Goal: Information Seeking & Learning: Learn about a topic

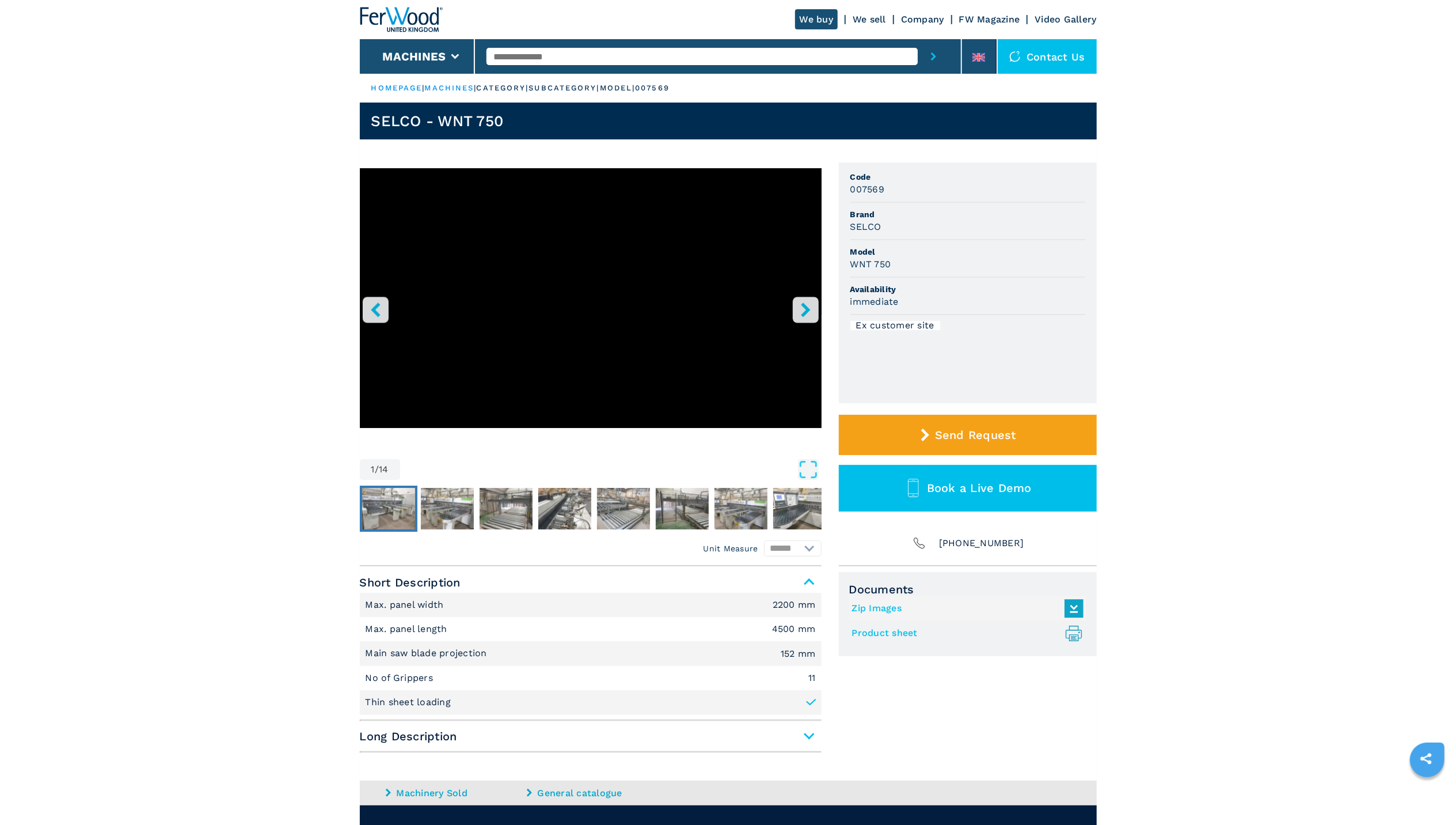
click at [404, 503] on img "Go to Slide 2" at bounding box center [388, 508] width 53 height 41
click at [807, 736] on span "Long Description" at bounding box center [590, 735] width 461 height 21
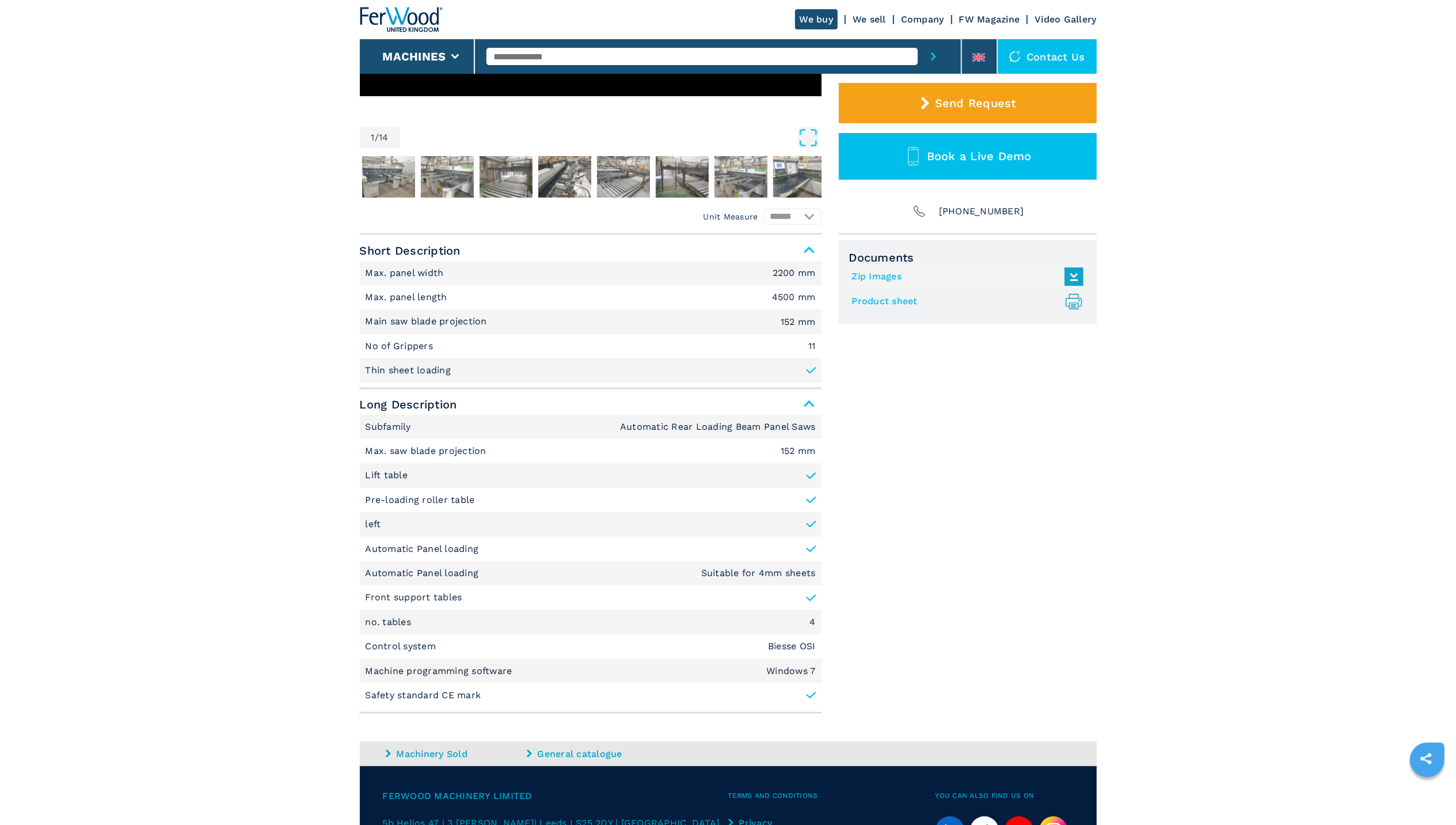
scroll to position [348, 0]
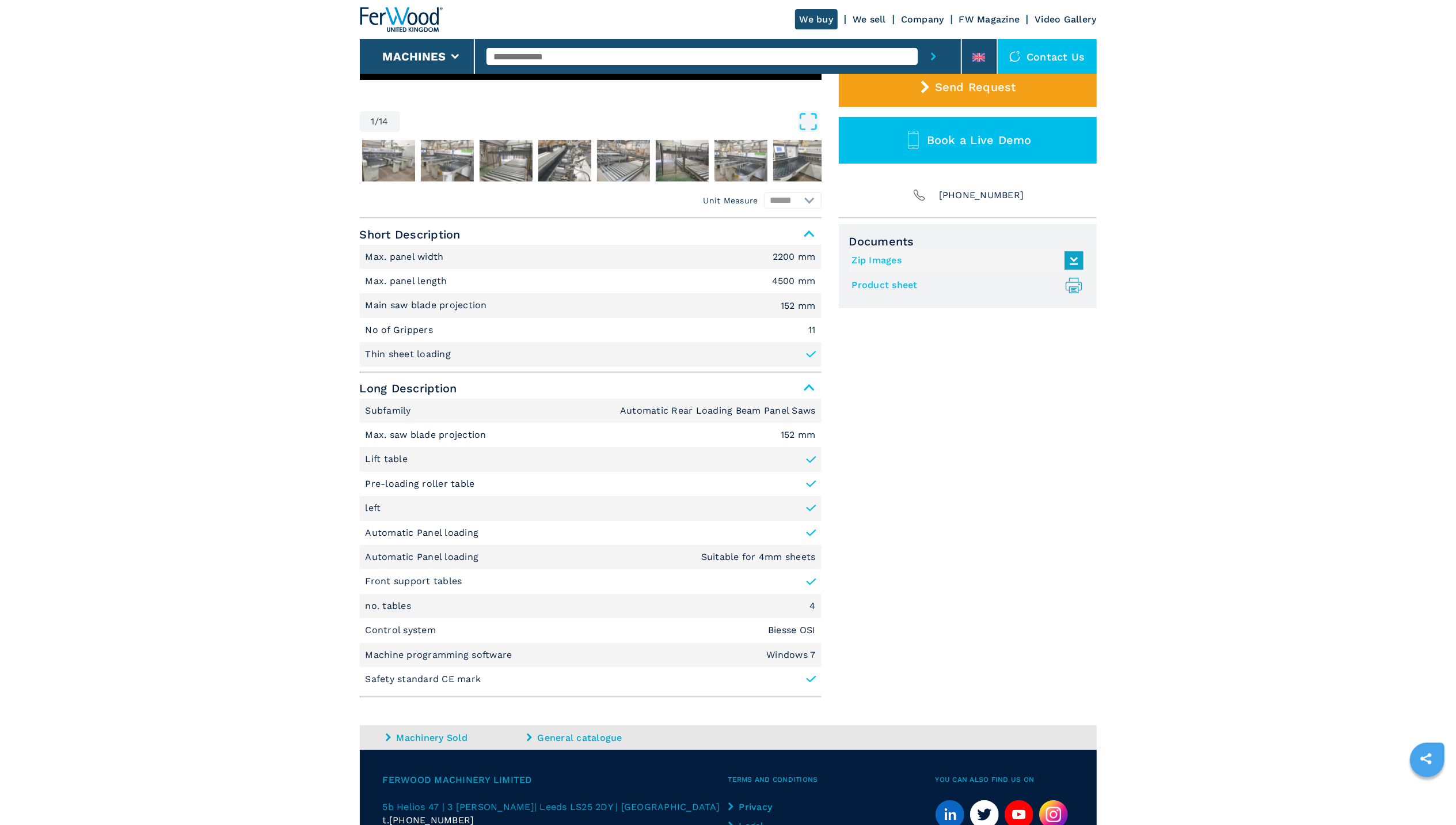
click at [1074, 287] on icon ".prefix__st0{stroke-linecap:round;stroke-linejoin:round}.prefix__st0,.prefix__s…" at bounding box center [1073, 285] width 19 height 19
click at [1454, 293] on main "HOMEPAGE | machines | category | subcategory | model | 007569 SELCO - WNT 750 1…" at bounding box center [728, 291] width 1456 height 1278
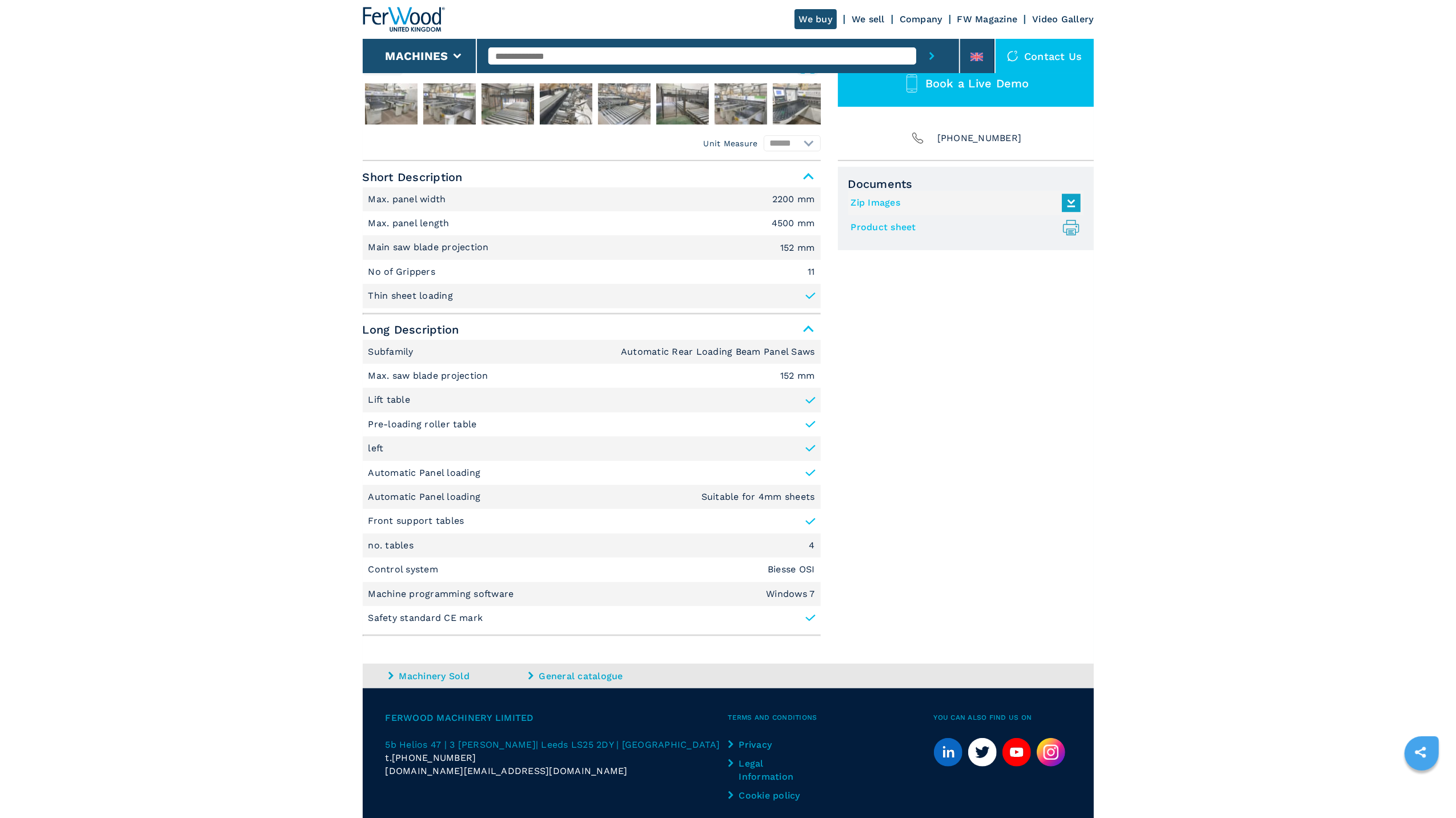
scroll to position [254, 0]
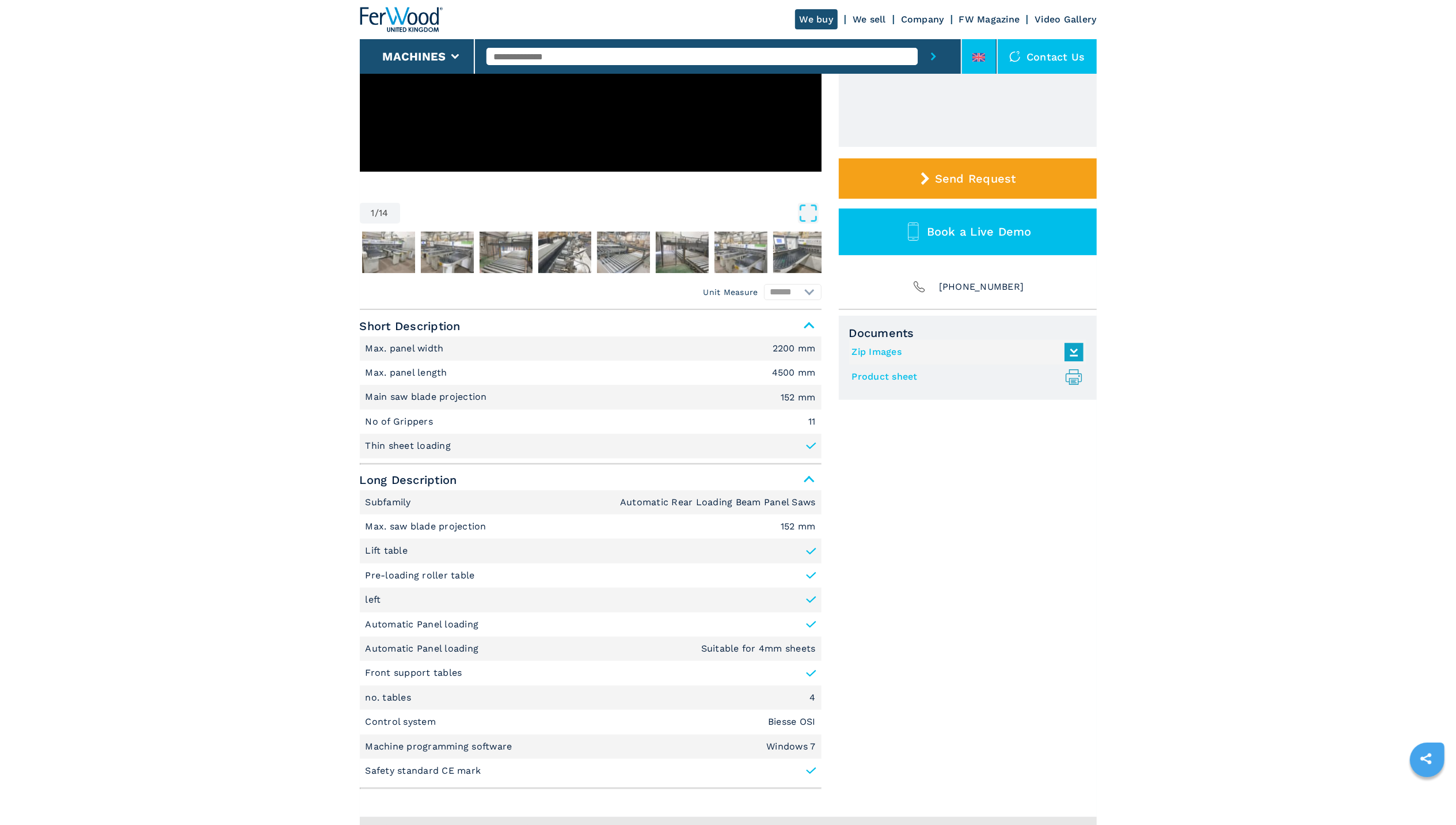
click at [975, 55] on icon at bounding box center [978, 57] width 12 height 9
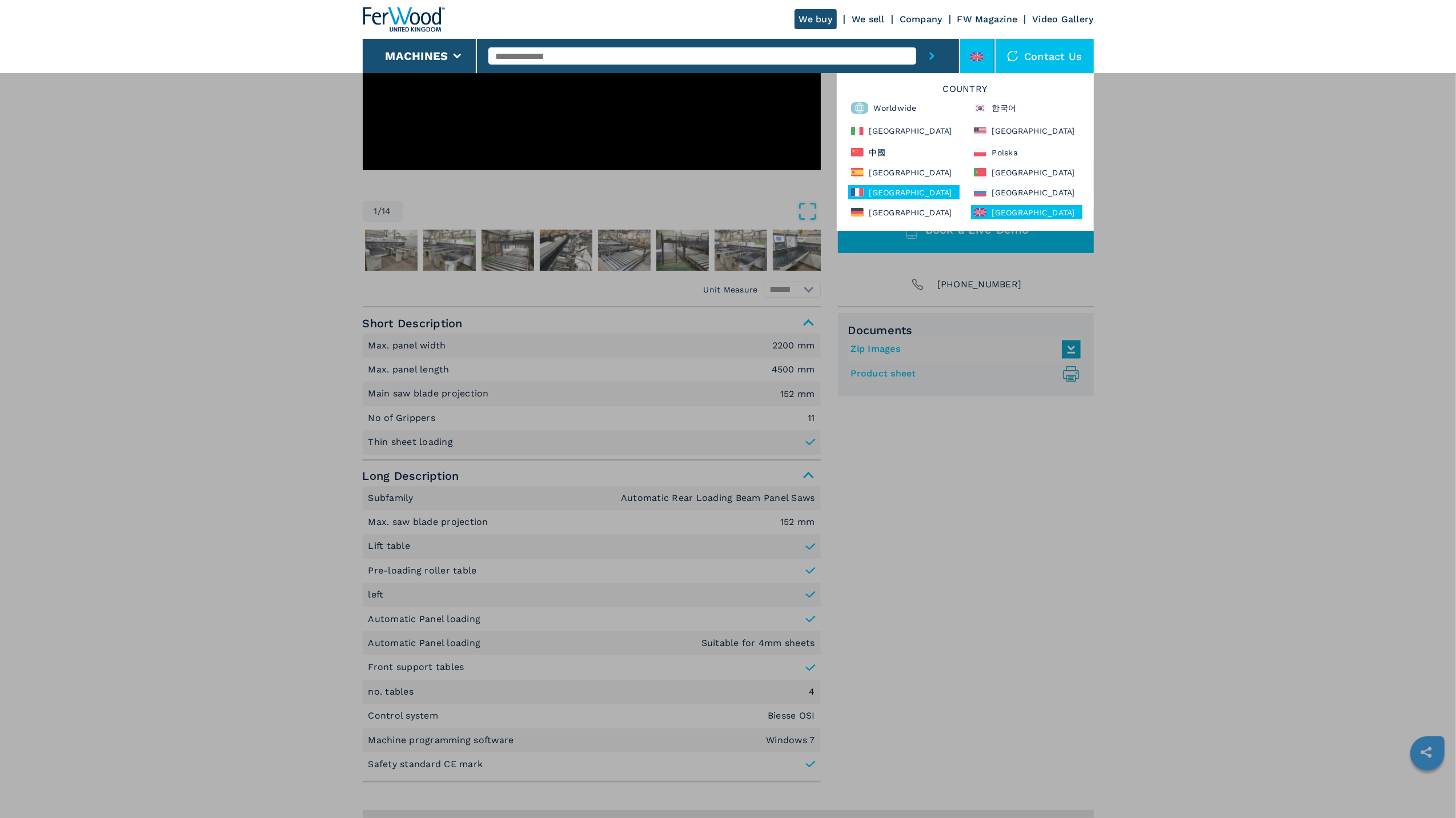
click at [900, 195] on div "[GEOGRAPHIC_DATA]" at bounding box center [904, 192] width 112 height 15
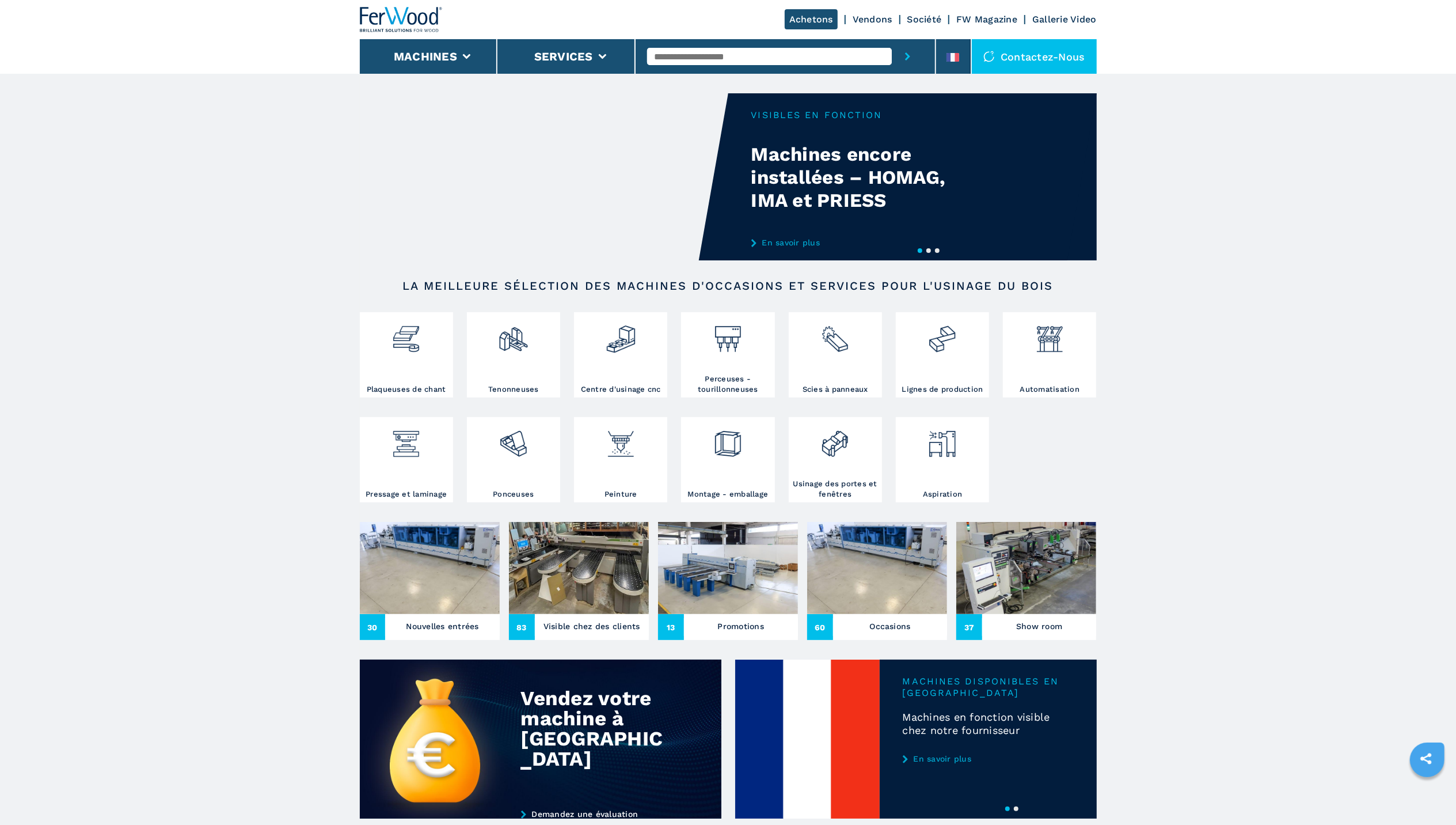
click at [758, 53] on input "text" at bounding box center [770, 56] width 245 height 17
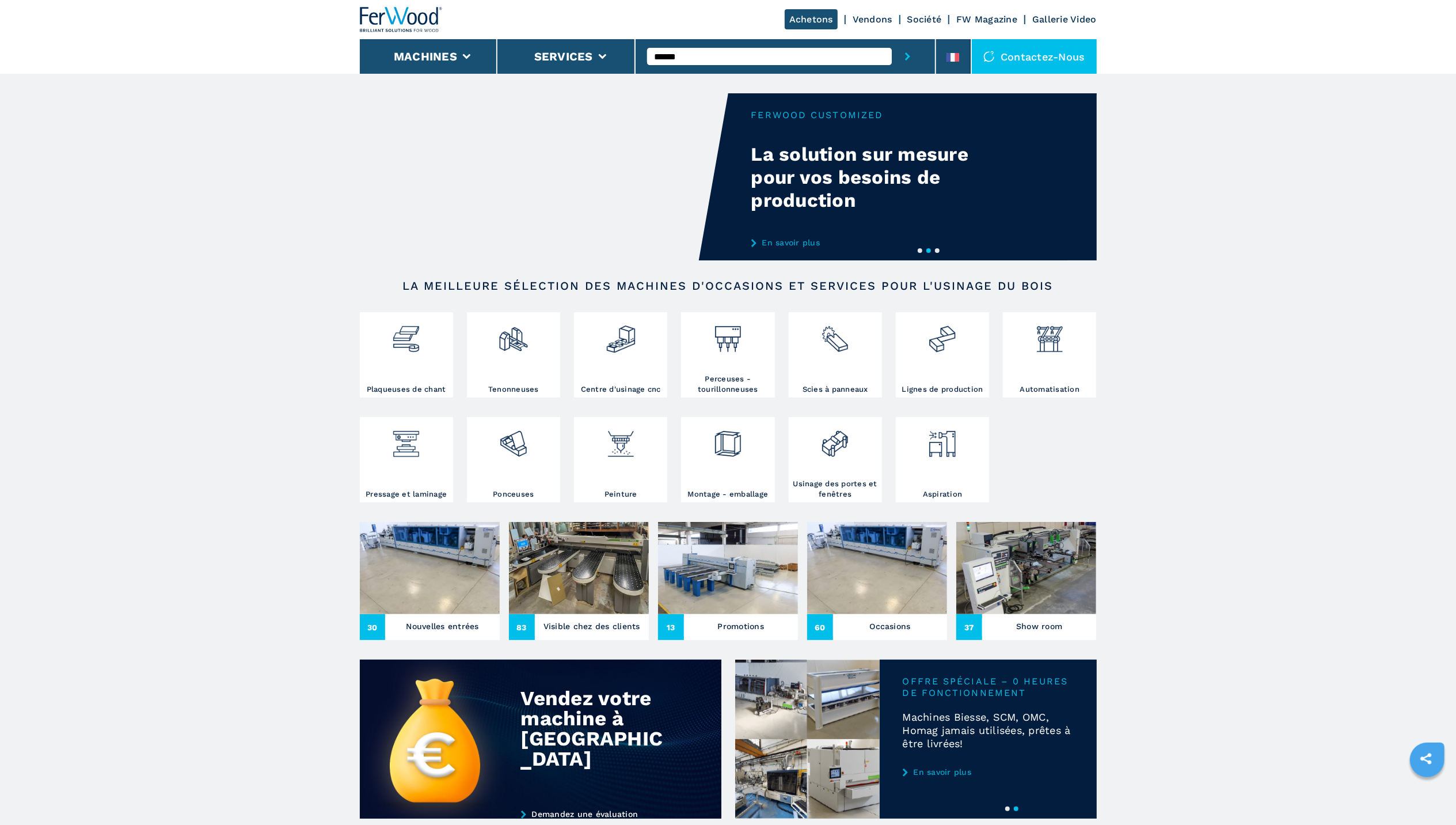
type input "******"
click at [891, 39] on button "submit-button" at bounding box center [907, 57] width 32 height 35
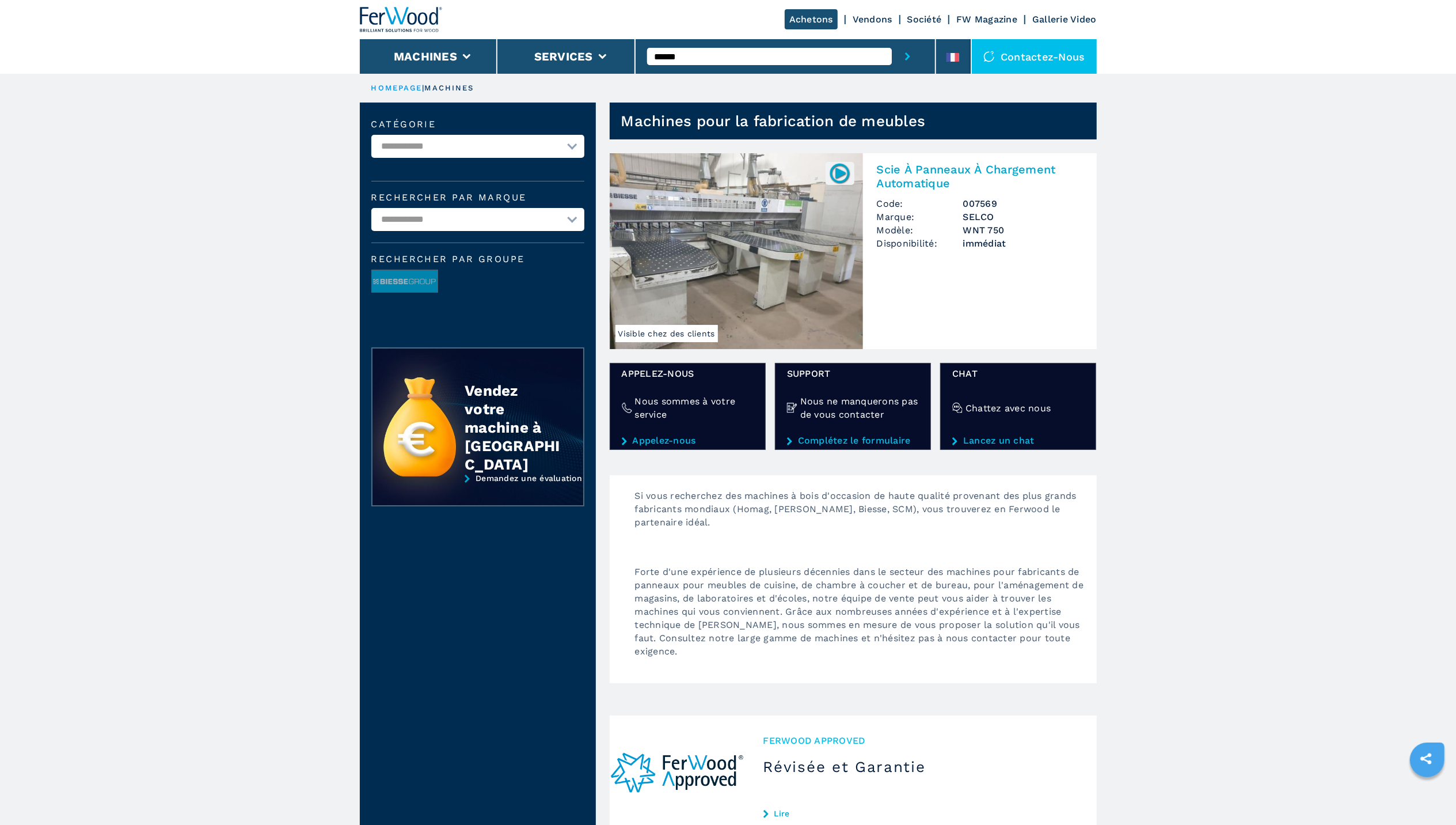
click at [730, 243] on img at bounding box center [736, 251] width 253 height 196
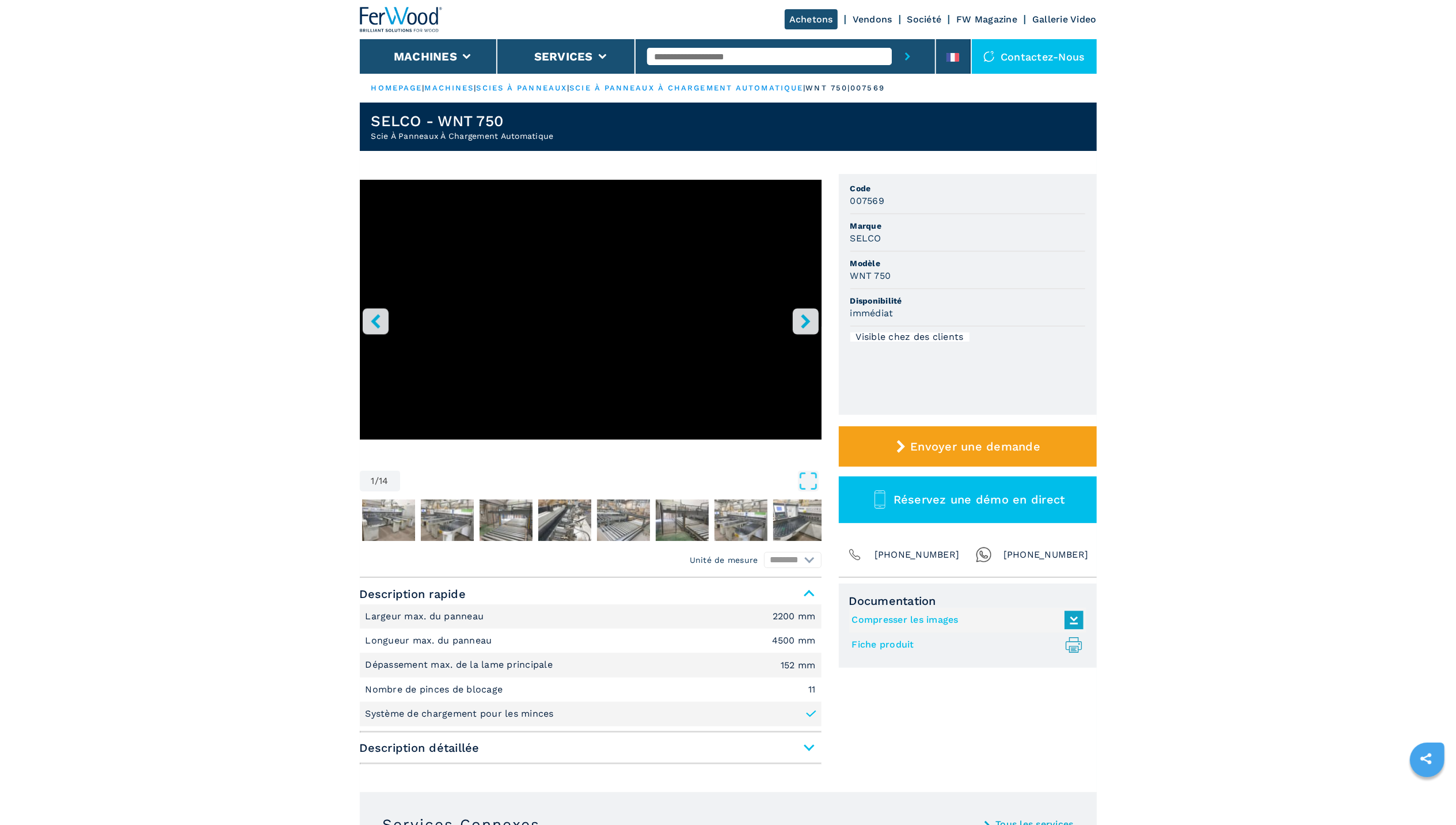
click at [1069, 647] on icon at bounding box center [1073, 644] width 9 height 15
